Goal: Communication & Community: Share content

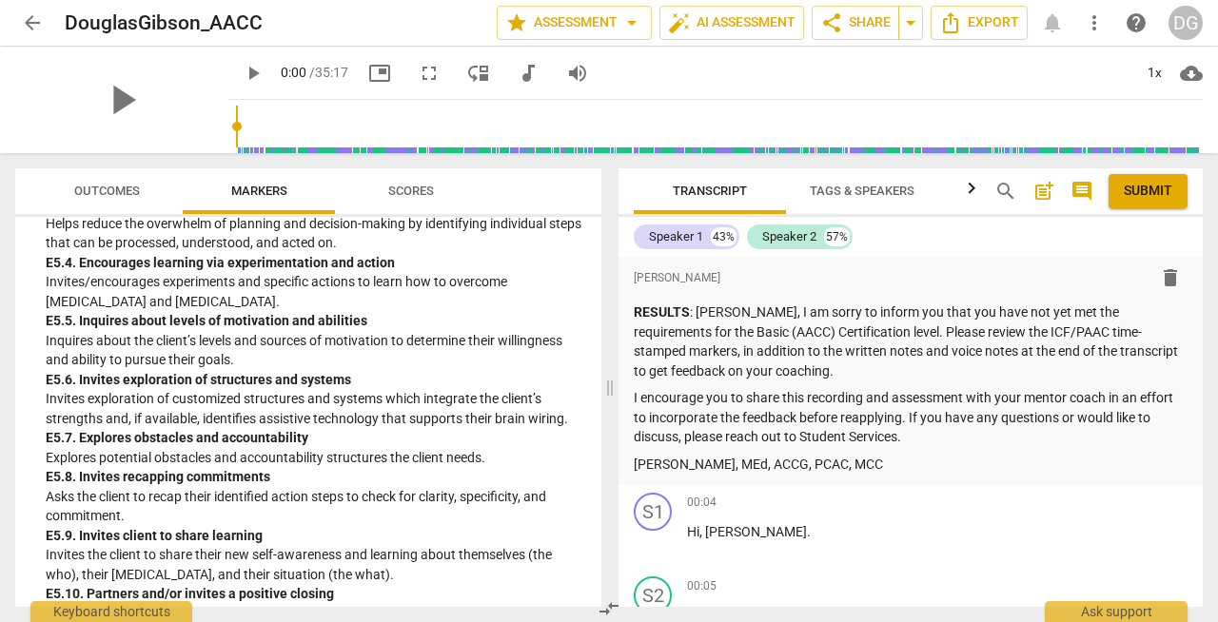
scroll to position [5405, 0]
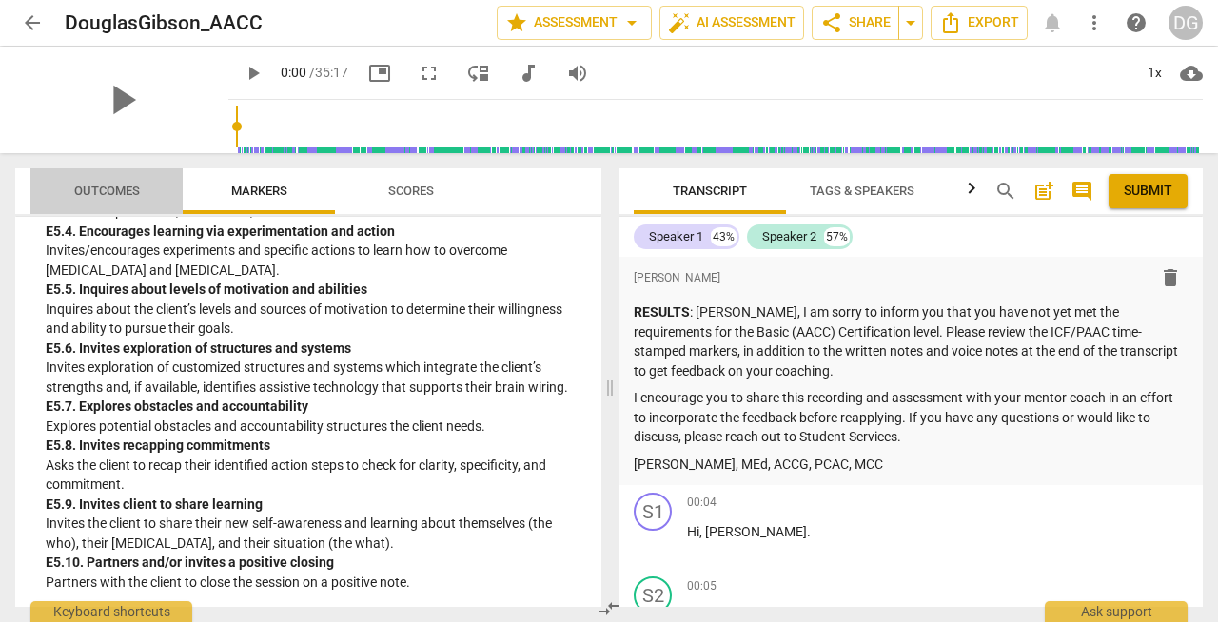
click at [114, 184] on span "Outcomes" at bounding box center [107, 191] width 66 height 14
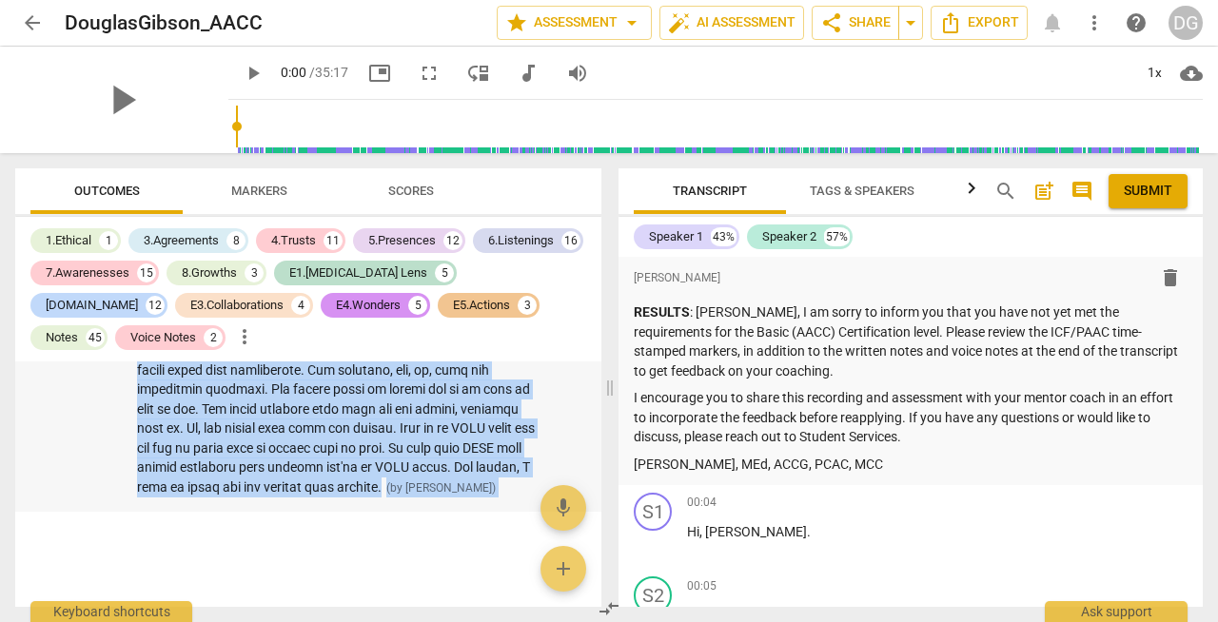
scroll to position [21508, 0]
drag, startPoint x: 137, startPoint y: 424, endPoint x: 370, endPoint y: 535, distance: 257.9
click at [370, 535] on div "E1.[MEDICAL_DATA] Lens How are you? Good. I'm a little bit hungry, but I'm good…" at bounding box center [308, 483] width 586 height 245
copy div "So those are some of your great strengths. Um, some of the things that you can …"
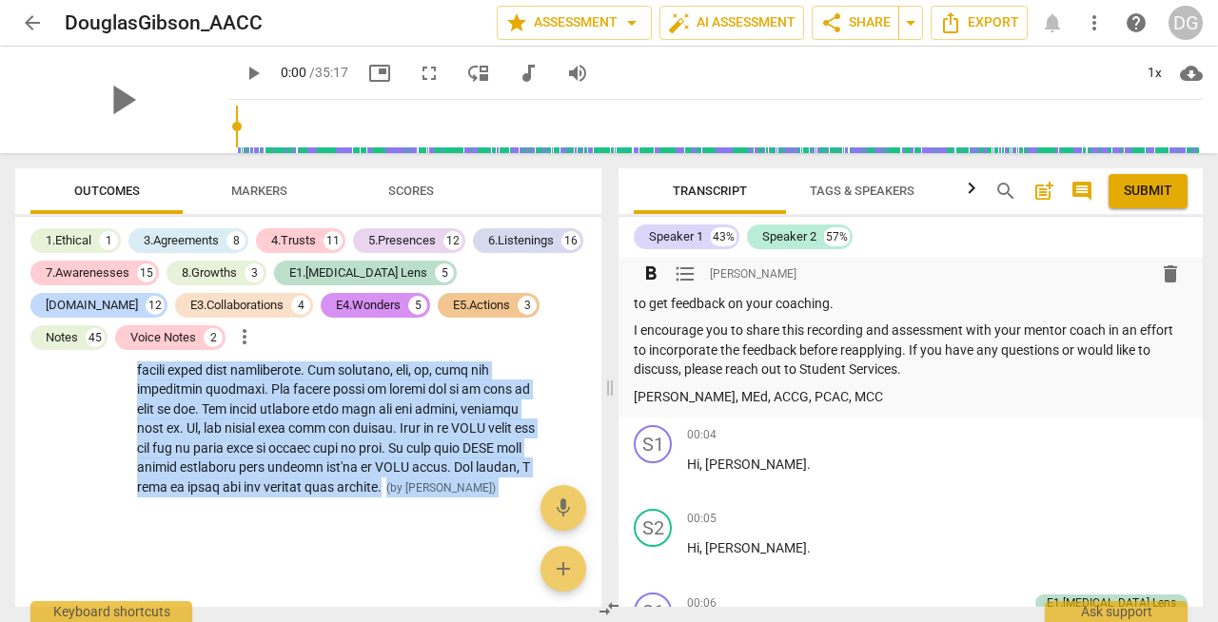
scroll to position [0, 0]
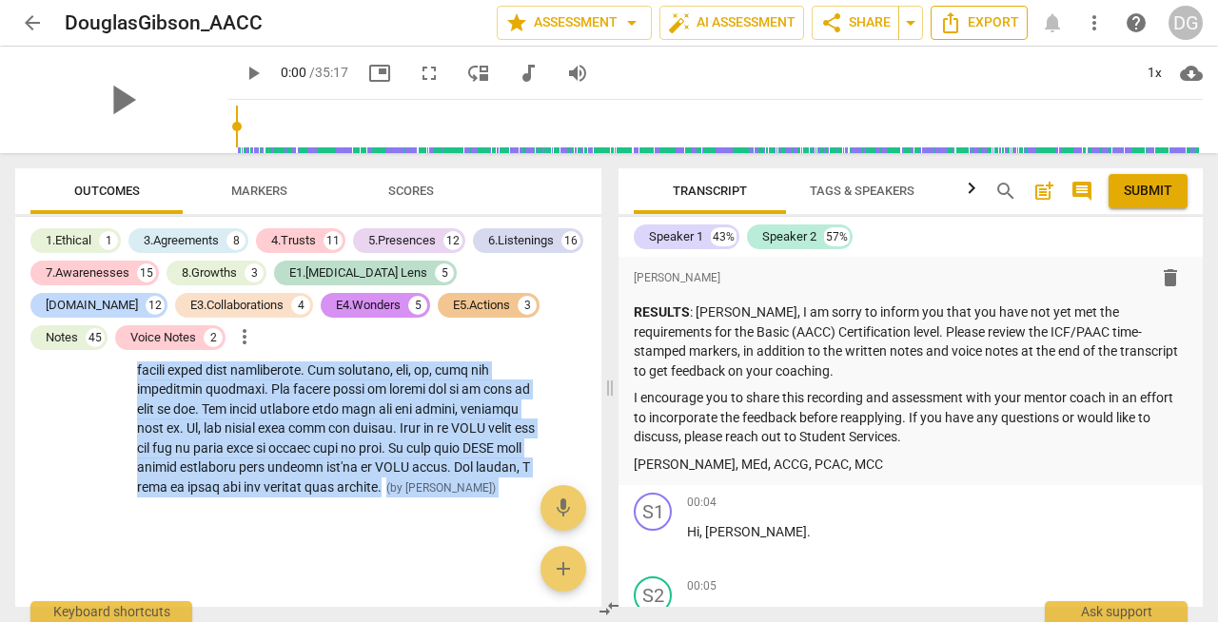
click at [985, 22] on span "Export" at bounding box center [979, 22] width 80 height 23
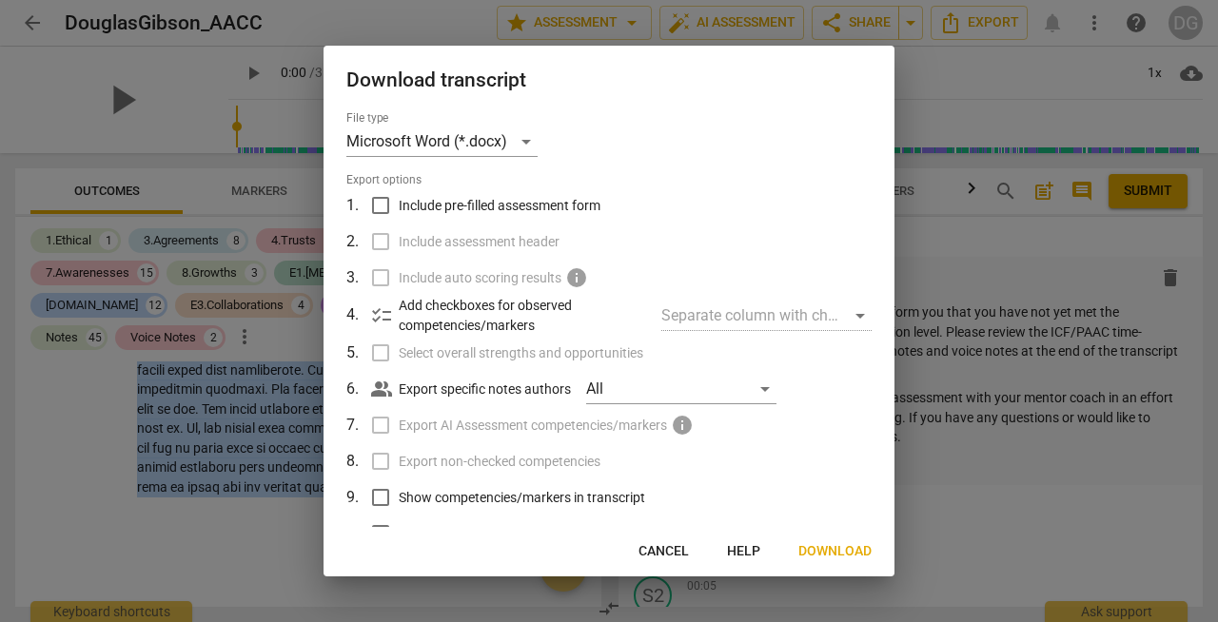
click at [674, 544] on span "Cancel" at bounding box center [663, 551] width 50 height 19
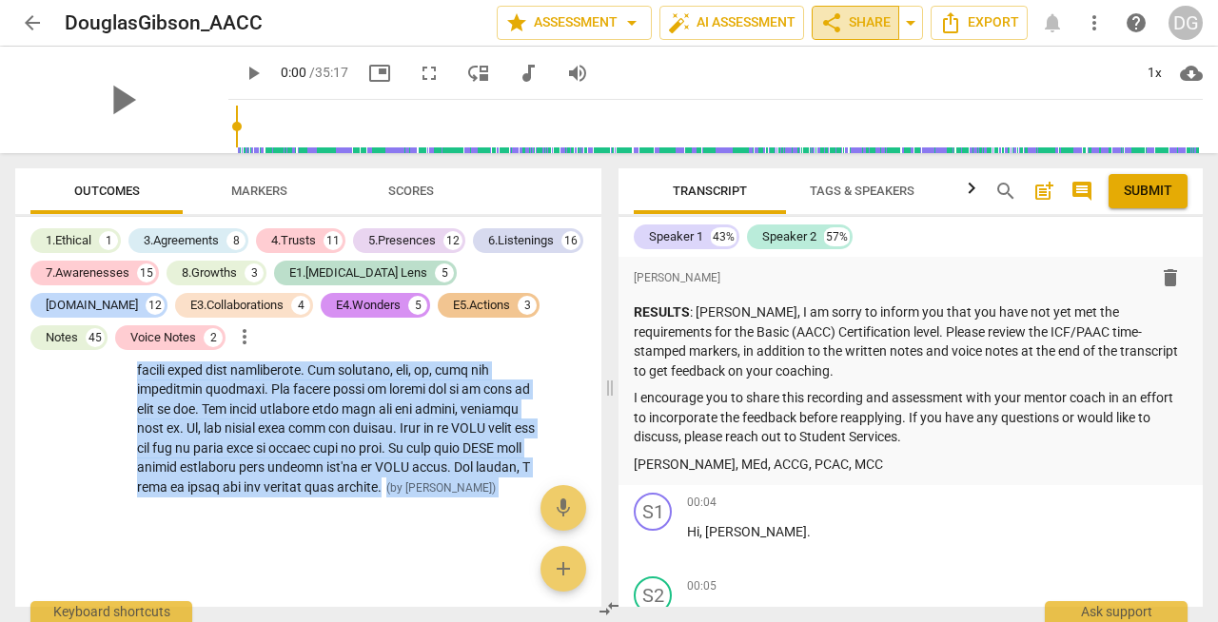
click at [862, 21] on span "share Share" at bounding box center [855, 22] width 70 height 23
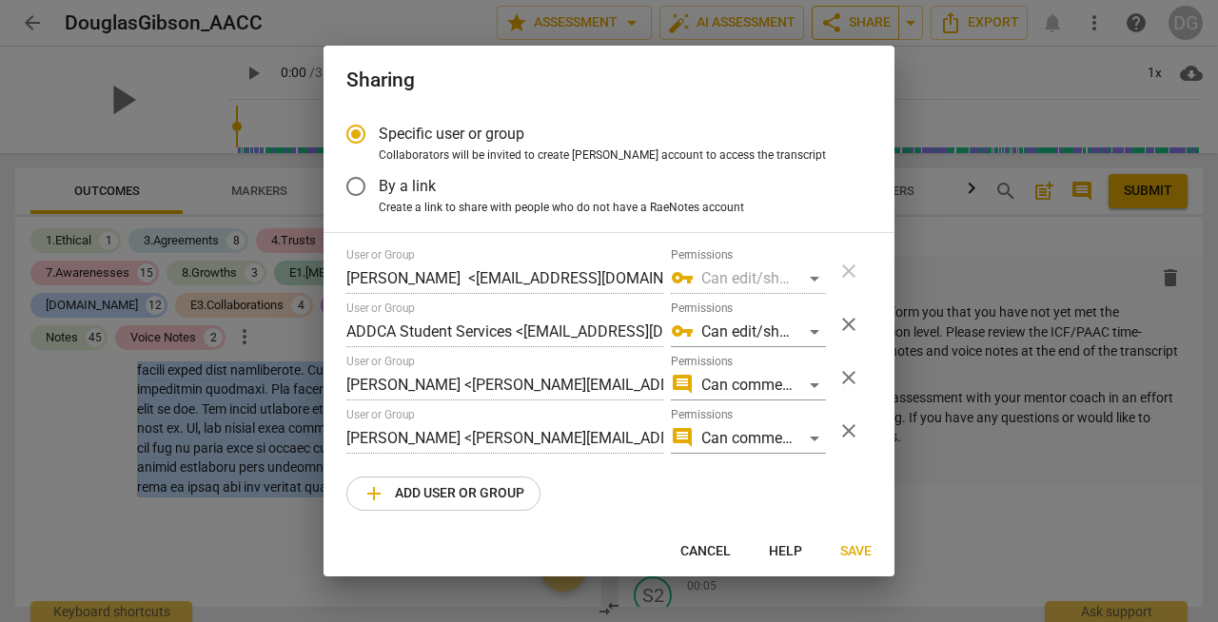
radio input "false"
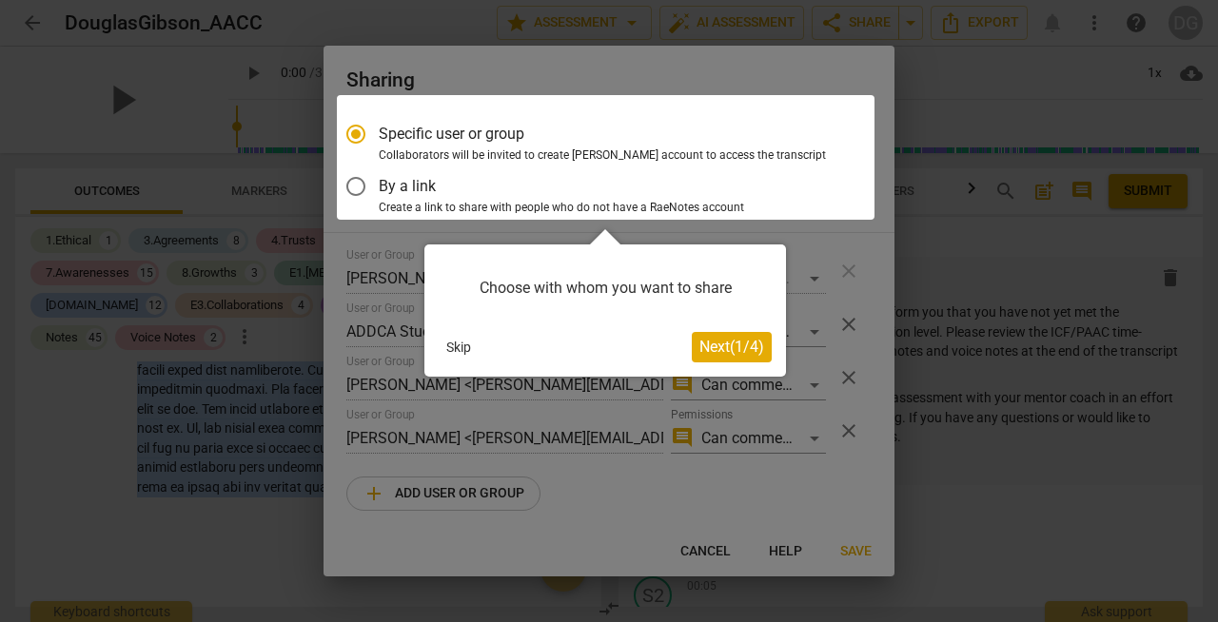
scroll to position [6, 0]
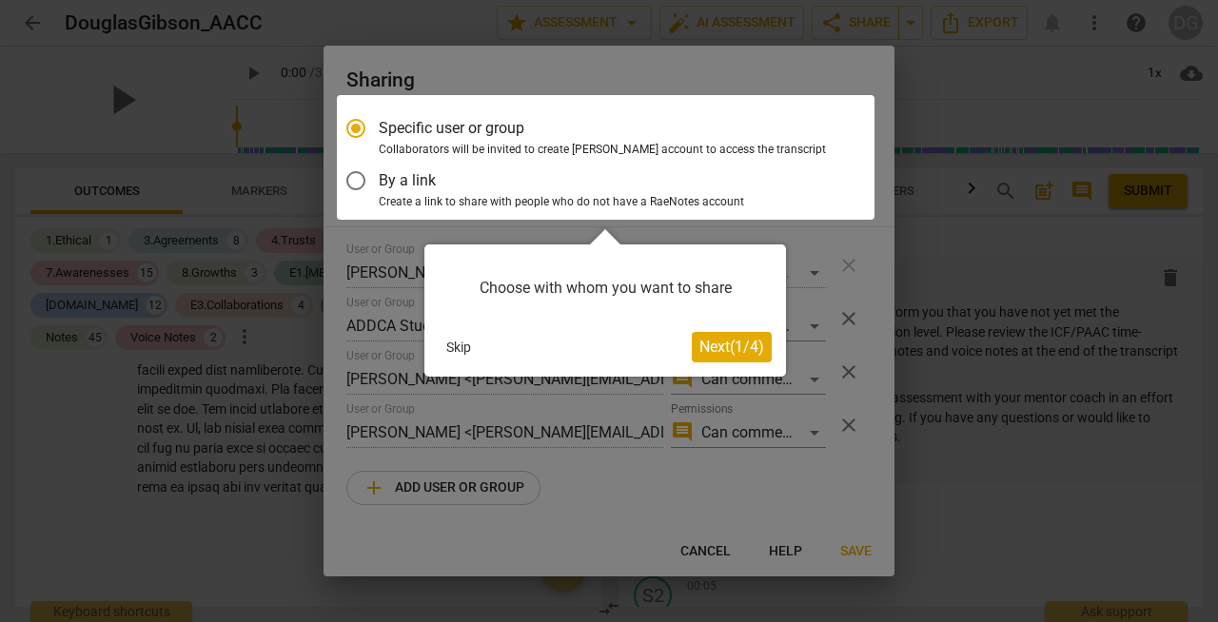
click at [358, 182] on div at bounding box center [605, 157] width 537 height 125
click at [356, 179] on div at bounding box center [605, 157] width 537 height 125
click at [712, 350] on span "Next ( 1 / 4 )" at bounding box center [731, 347] width 65 height 18
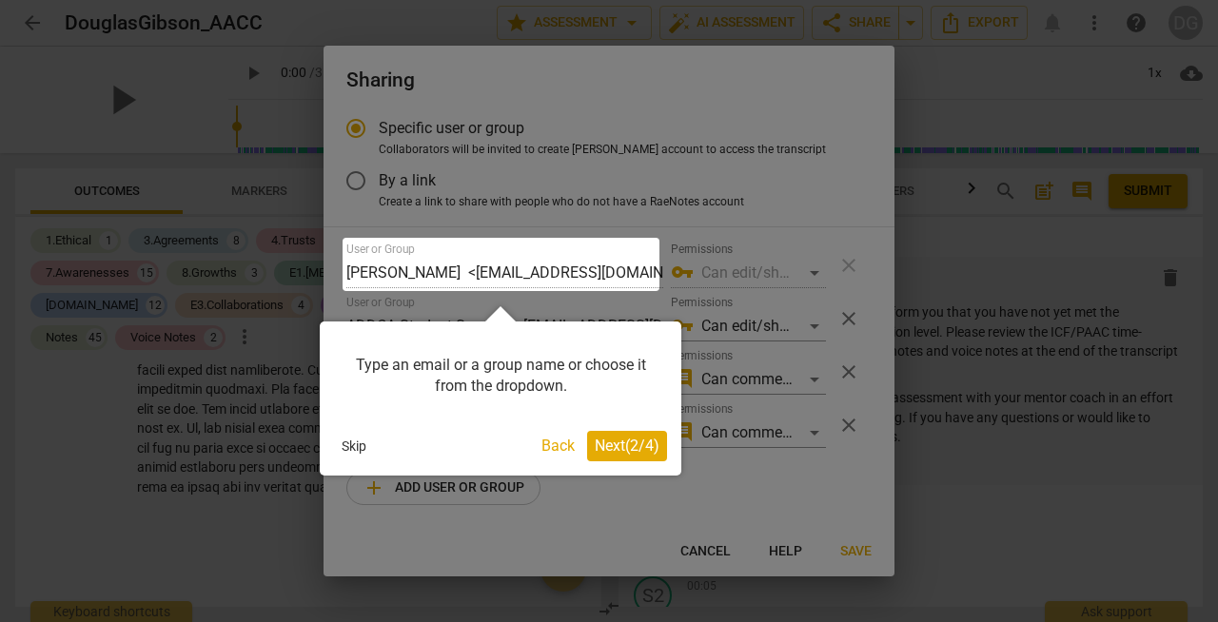
click at [355, 180] on div at bounding box center [609, 311] width 1218 height 622
click at [613, 444] on span "Next ( 2 / 4 )" at bounding box center [627, 446] width 65 height 18
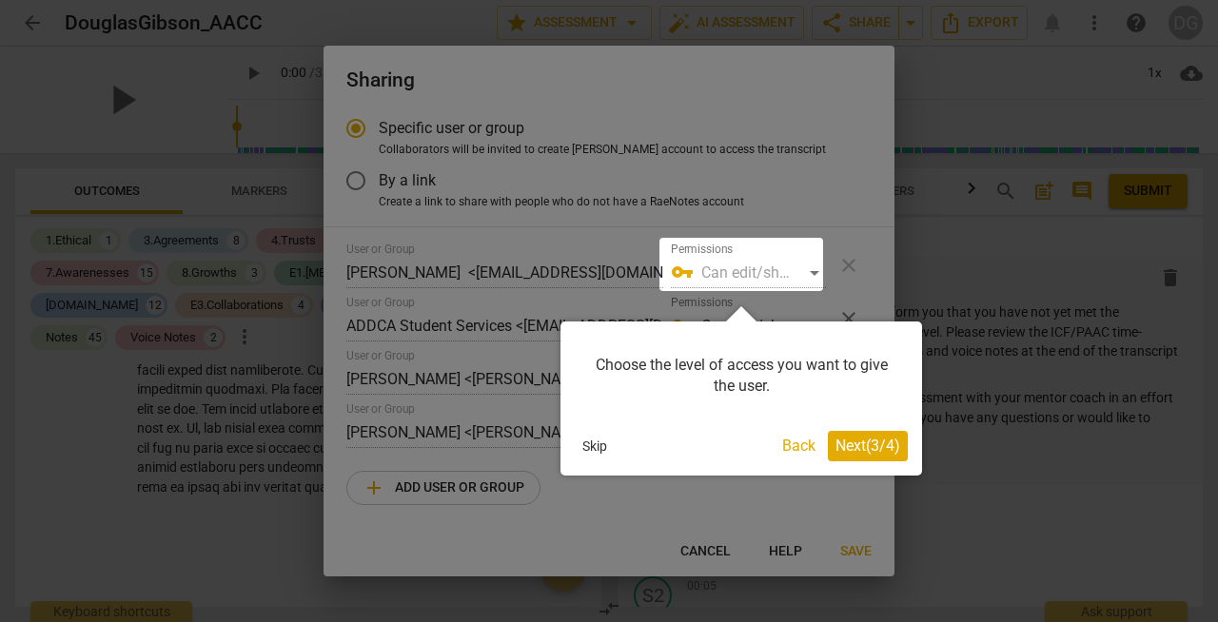
click at [857, 441] on span "Next ( 3 / 4 )" at bounding box center [867, 446] width 65 height 18
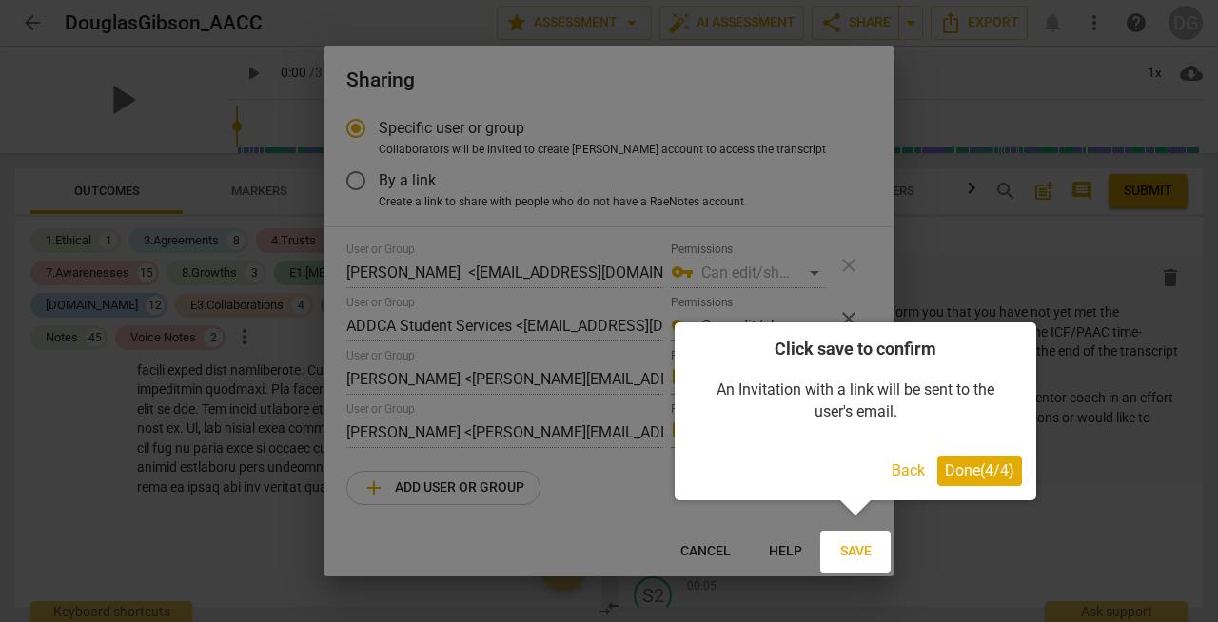
click at [961, 468] on span "Done ( 4 / 4 )" at bounding box center [979, 470] width 69 height 18
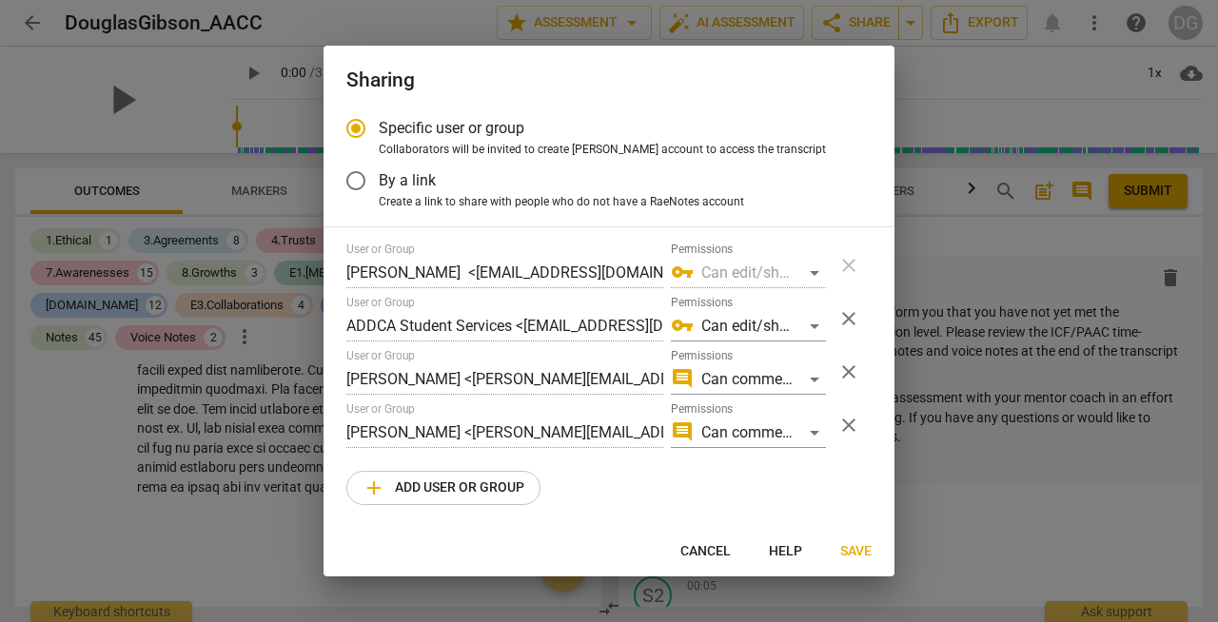
click at [356, 178] on input "By a link" at bounding box center [356, 181] width 46 height 46
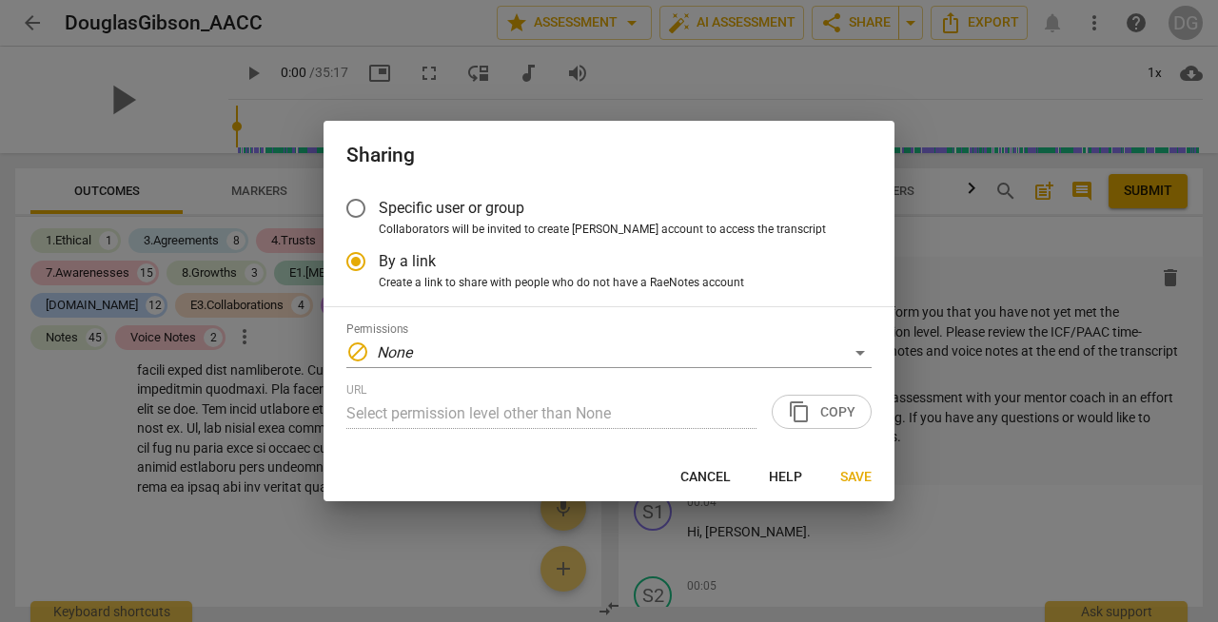
scroll to position [0, 0]
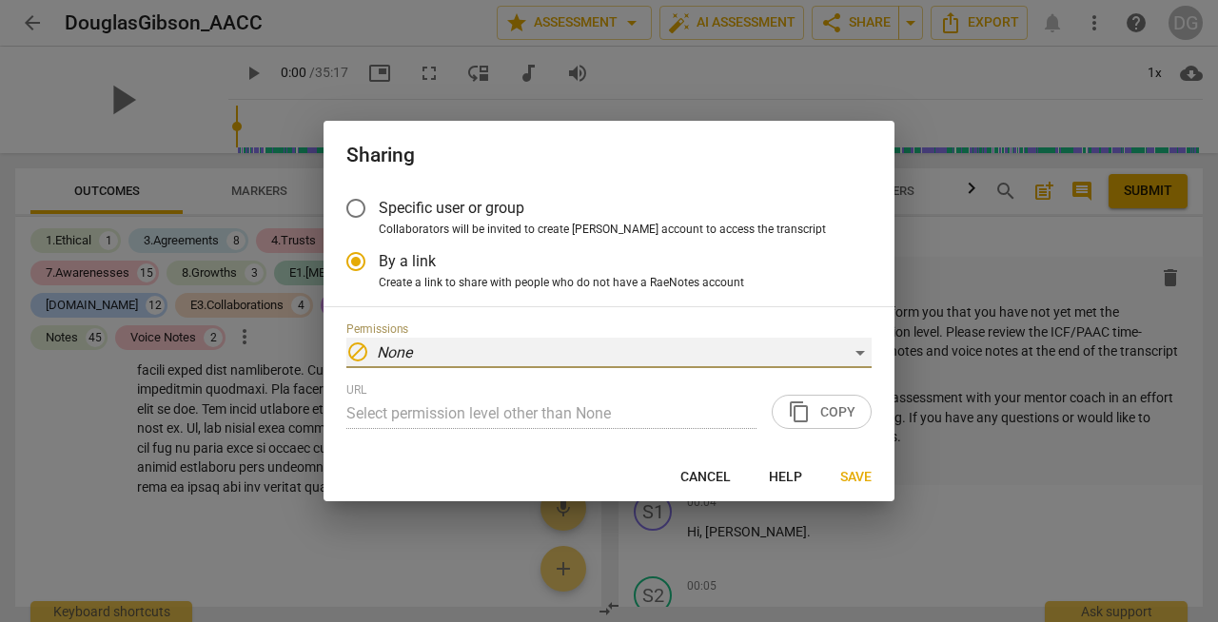
click at [464, 351] on div "block None" at bounding box center [608, 353] width 525 height 30
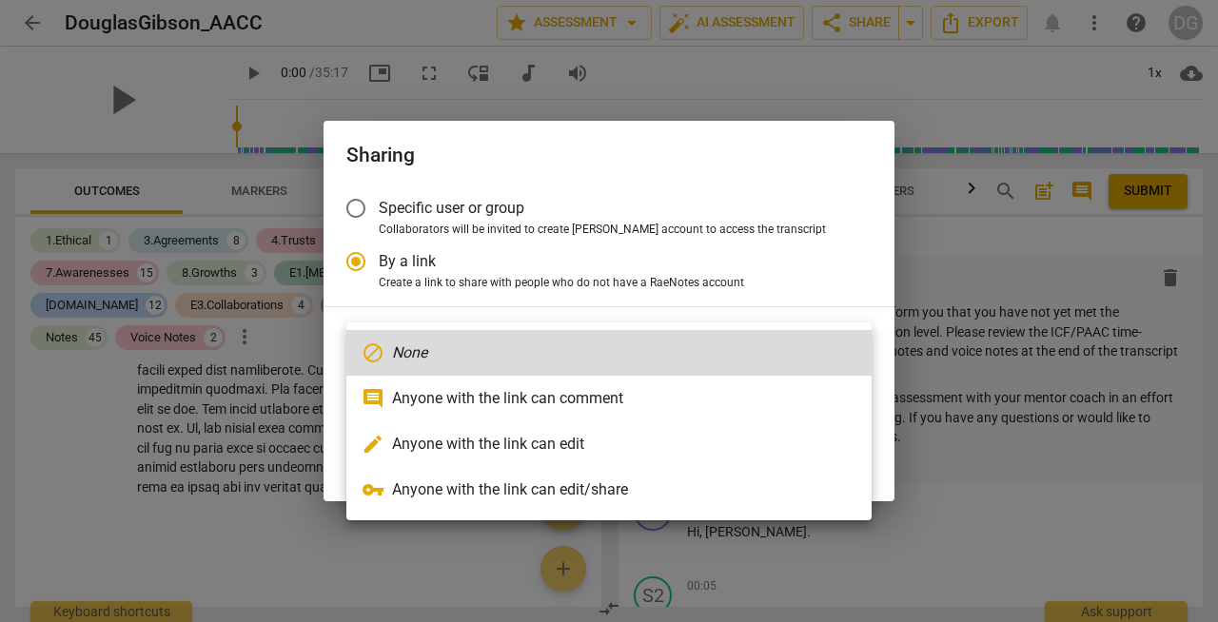
click at [458, 394] on li "comment Anyone with the link can comment" at bounding box center [608, 399] width 525 height 46
radio input "false"
type input "[URL][DOMAIN_NAME]"
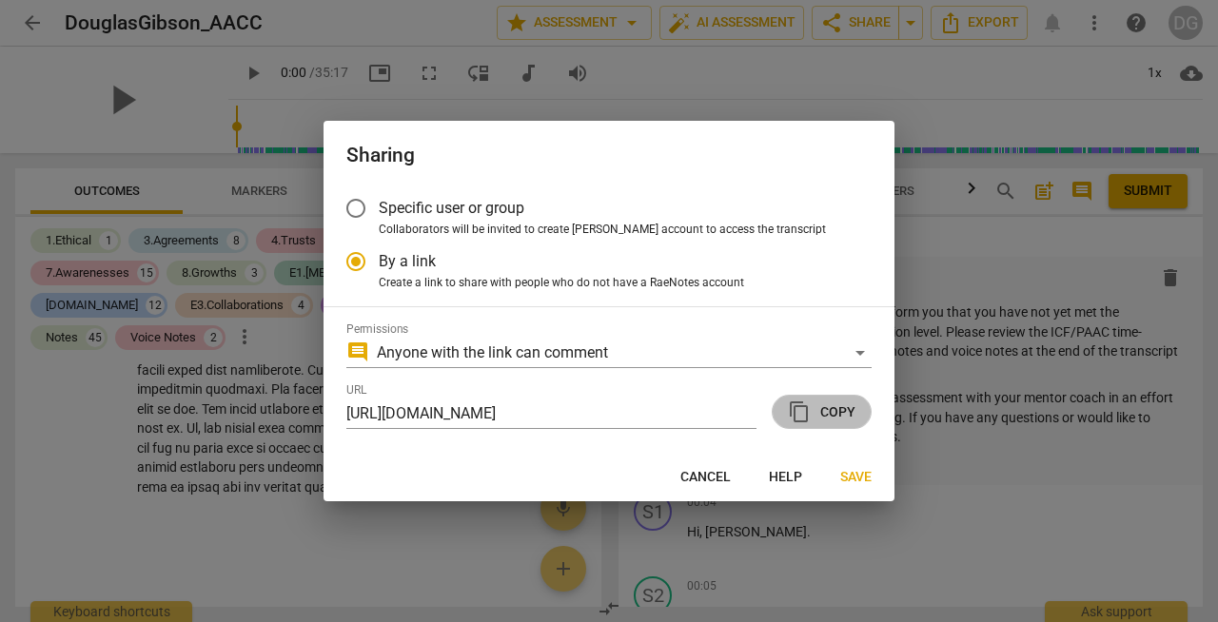
click at [834, 408] on span "content_copy Copy" at bounding box center [822, 411] width 68 height 23
click at [252, 511] on div at bounding box center [609, 311] width 1218 height 622
radio input "false"
